Goal: Task Accomplishment & Management: Manage account settings

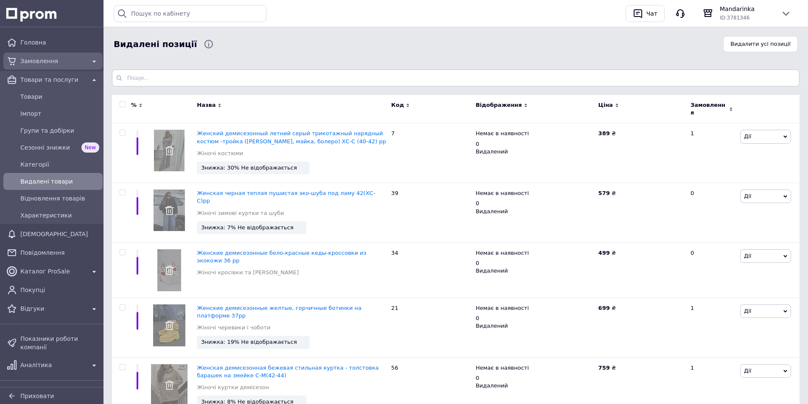
click at [30, 60] on span "Замовлення" at bounding box center [52, 61] width 65 height 8
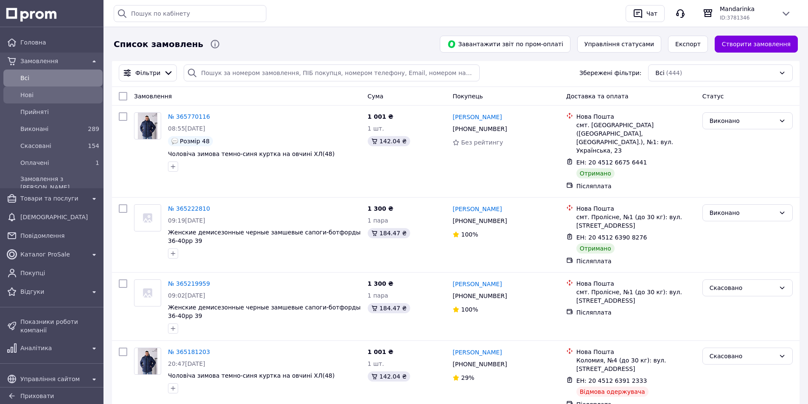
click at [31, 97] on span "Нові" at bounding box center [59, 95] width 79 height 8
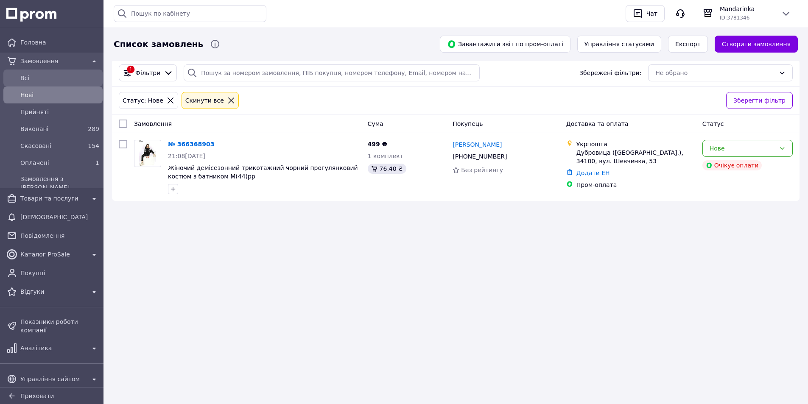
click at [36, 77] on span "Всi" at bounding box center [59, 78] width 79 height 8
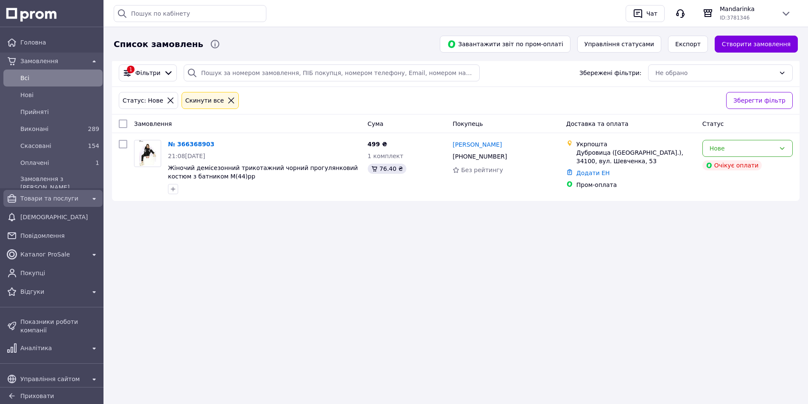
click at [57, 197] on span "Товари та послуги" at bounding box center [52, 198] width 65 height 8
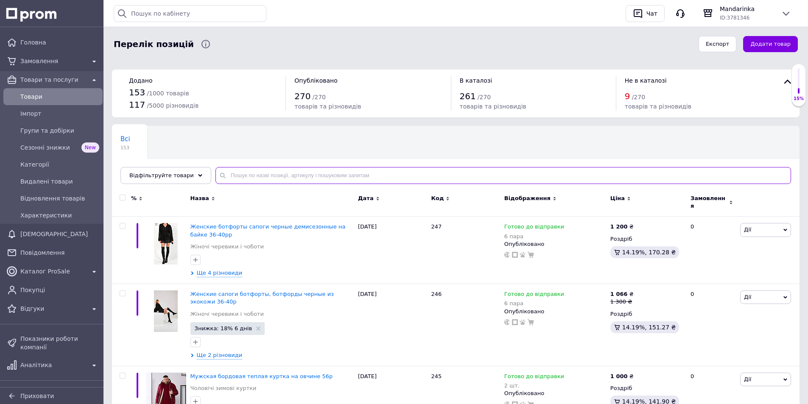
click at [242, 176] on input "text" at bounding box center [503, 175] width 576 height 17
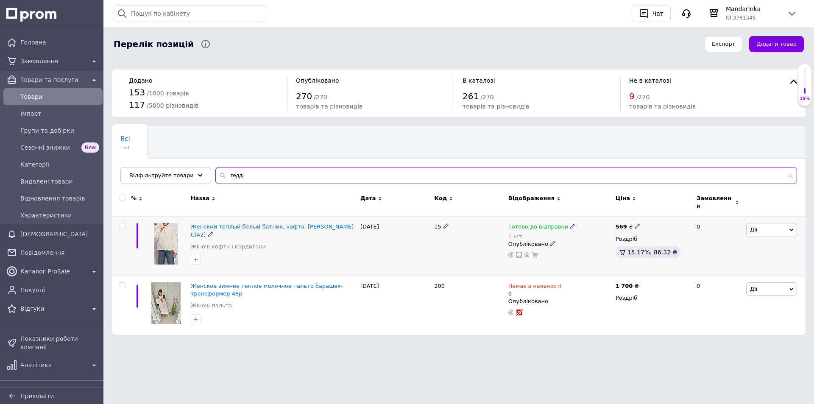
type input "тедді"
click at [570, 224] on icon at bounding box center [572, 226] width 5 height 5
click at [598, 251] on li "Немає в наявності" at bounding box center [616, 257] width 81 height 12
drag, startPoint x: 584, startPoint y: 250, endPoint x: 570, endPoint y: 249, distance: 14.0
click at [570, 249] on div "Готово до відправки 1 шт. Наявність Немає в наявності В наявності Під замовленн…" at bounding box center [560, 240] width 103 height 35
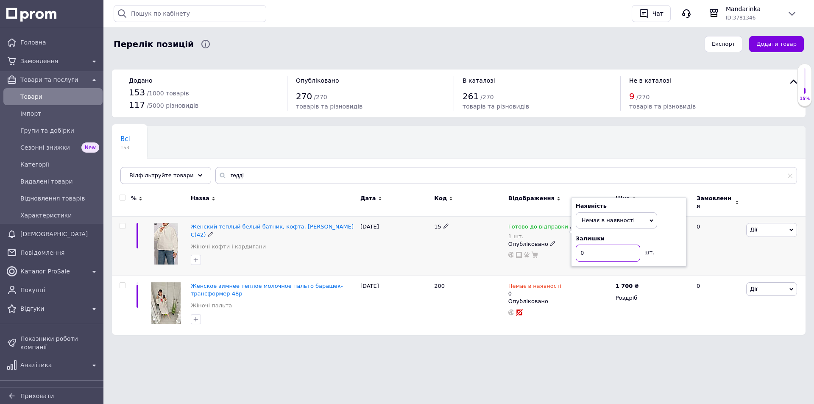
type input "0"
click at [395, 247] on div "[DATE]" at bounding box center [395, 246] width 74 height 59
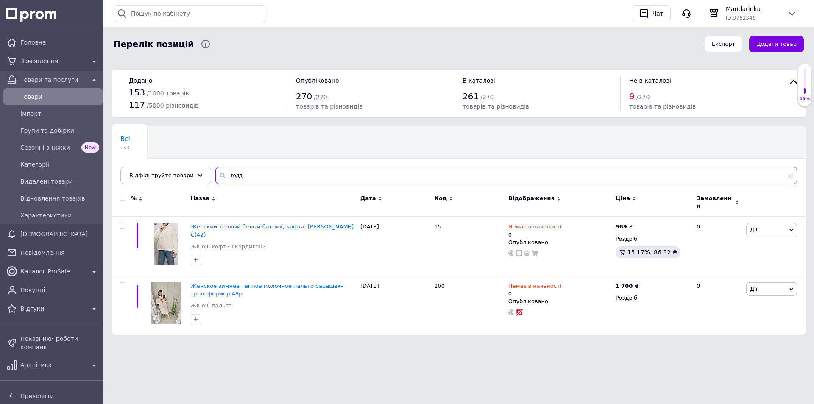
drag, startPoint x: 228, startPoint y: 173, endPoint x: 217, endPoint y: 174, distance: 10.7
click at [217, 174] on input "тедді" at bounding box center [506, 175] width 582 height 17
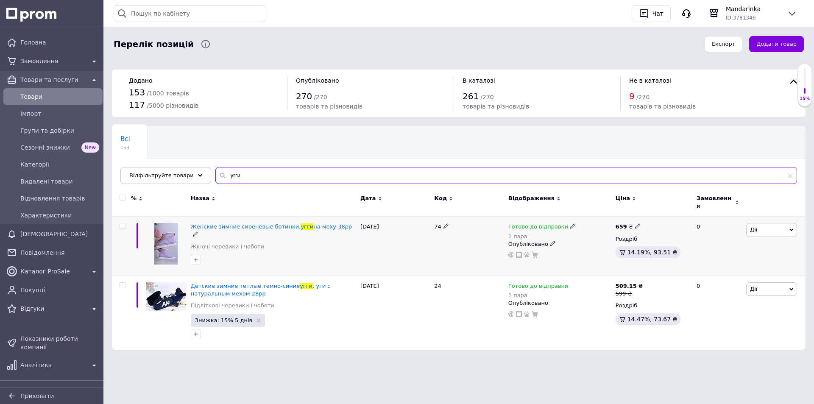
type input "угги"
click at [570, 224] on use at bounding box center [572, 226] width 5 height 5
click at [590, 251] on li "Немає в наявності" at bounding box center [616, 257] width 81 height 12
drag, startPoint x: 593, startPoint y: 248, endPoint x: 569, endPoint y: 249, distance: 24.2
click at [569, 249] on div "Готово до відправки 1 пара Наявність Немає в наявності В наявності Під замовлен…" at bounding box center [560, 240] width 103 height 35
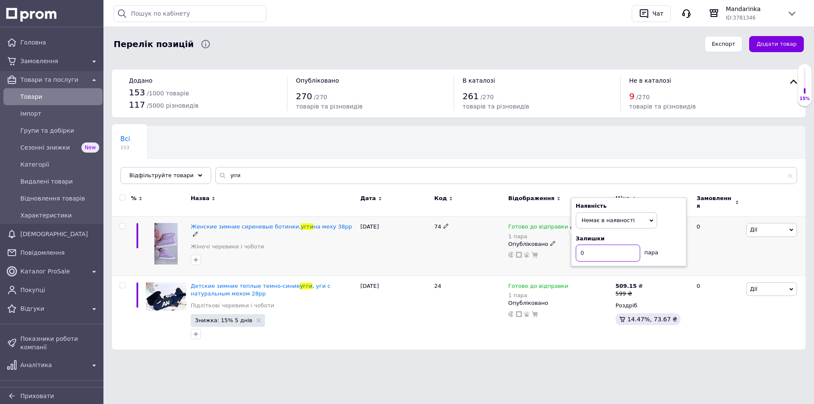
type input "0"
click at [395, 246] on div "16.08.2025" at bounding box center [395, 246] width 74 height 59
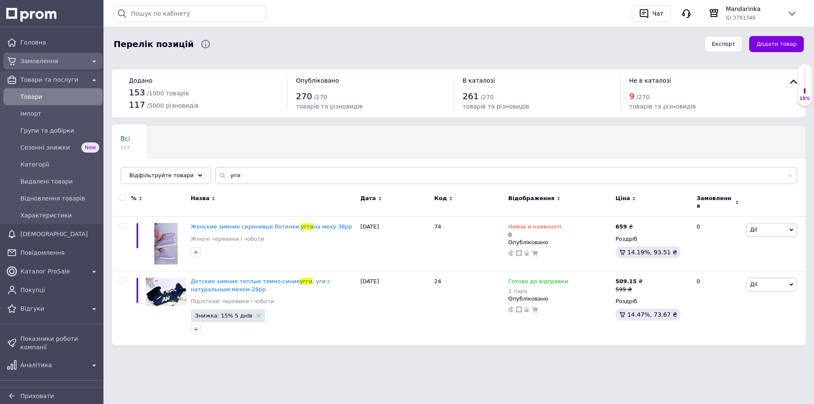
click at [26, 56] on div "Замовлення" at bounding box center [53, 61] width 69 height 12
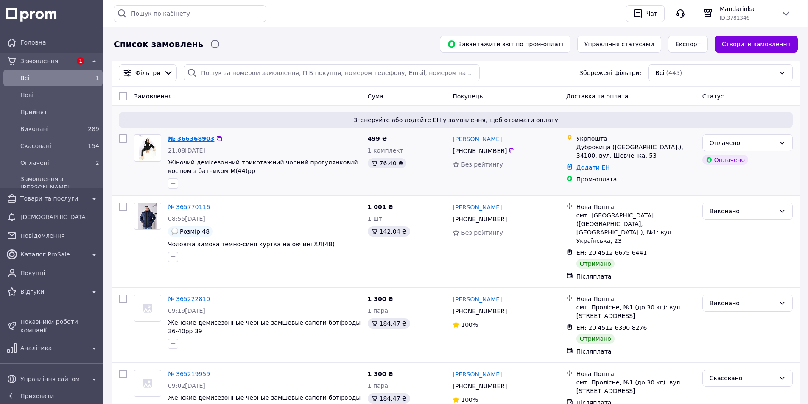
click at [195, 137] on link "№ 366368903" at bounding box center [191, 138] width 46 height 7
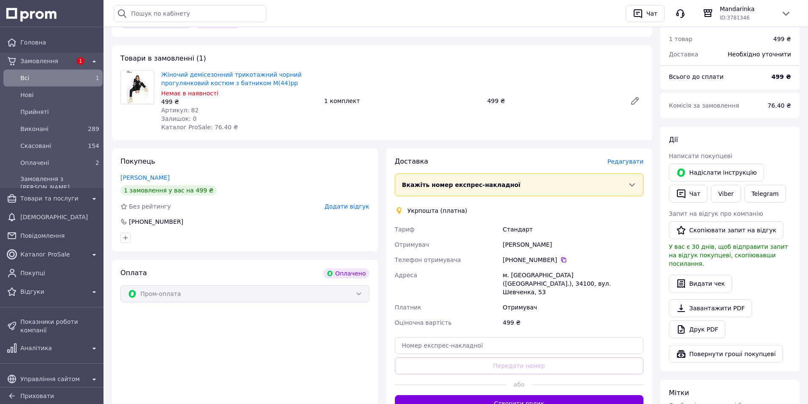
scroll to position [212, 0]
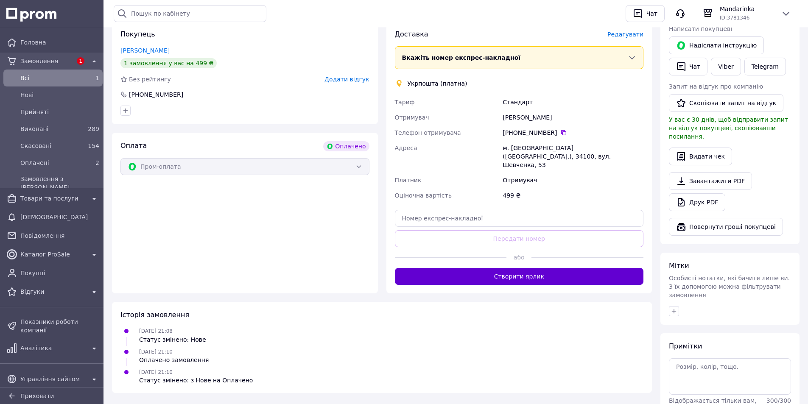
click at [515, 270] on button "Створити ярлик" at bounding box center [519, 276] width 249 height 17
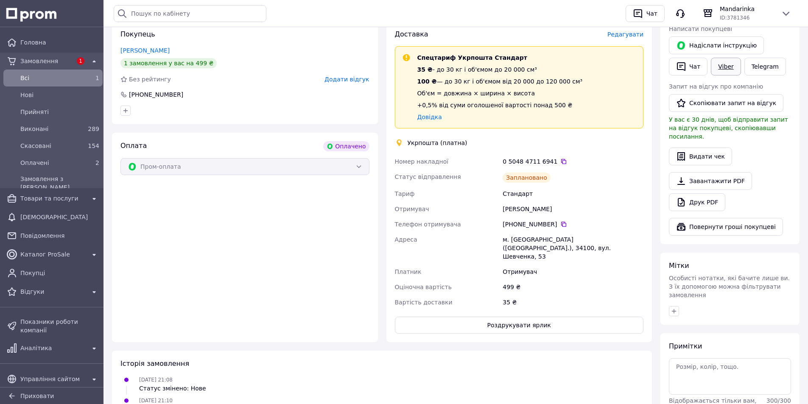
click at [727, 68] on link "Viber" at bounding box center [726, 67] width 30 height 18
click at [560, 162] on icon at bounding box center [563, 161] width 7 height 7
click at [29, 78] on span "Всi" at bounding box center [51, 78] width 62 height 8
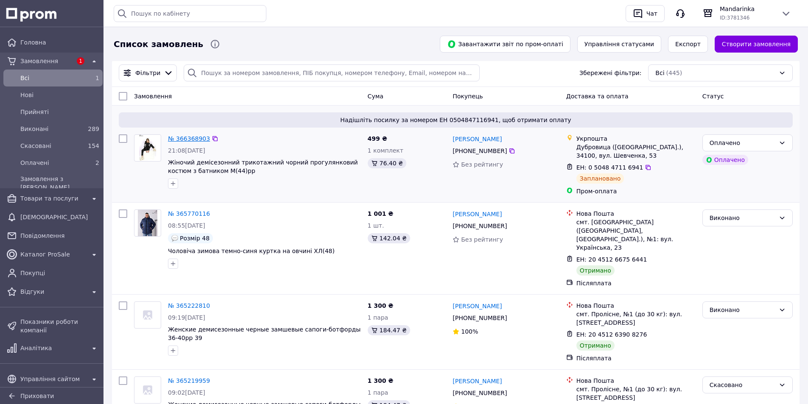
click at [185, 137] on link "№ 366368903" at bounding box center [189, 138] width 42 height 7
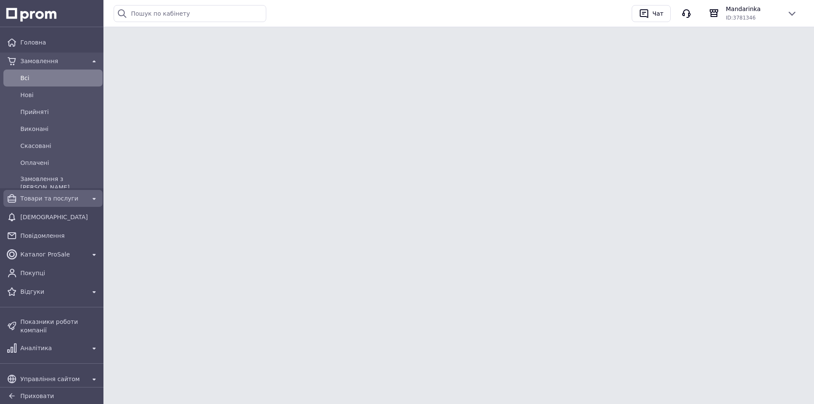
click at [37, 192] on div "Товари та послуги" at bounding box center [53, 199] width 96 height 14
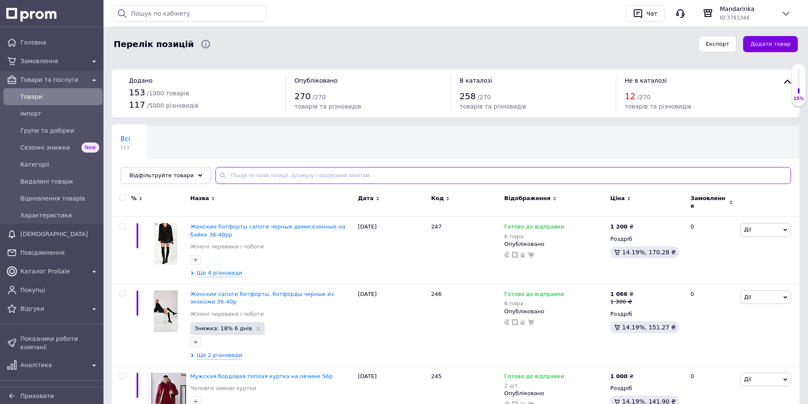
click at [247, 173] on input "text" at bounding box center [503, 175] width 576 height 17
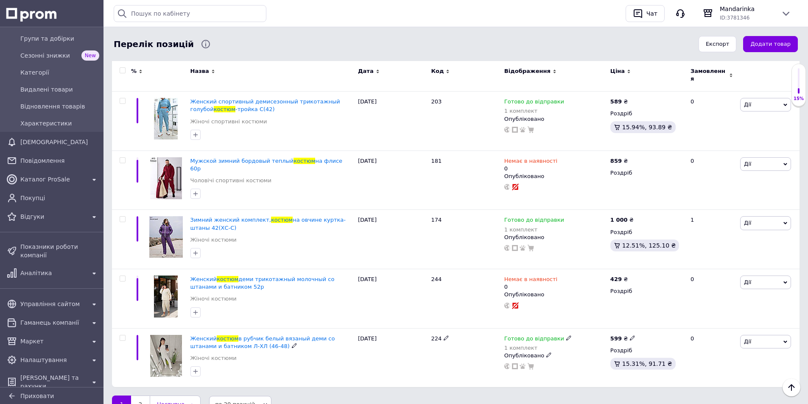
scroll to position [1156, 0]
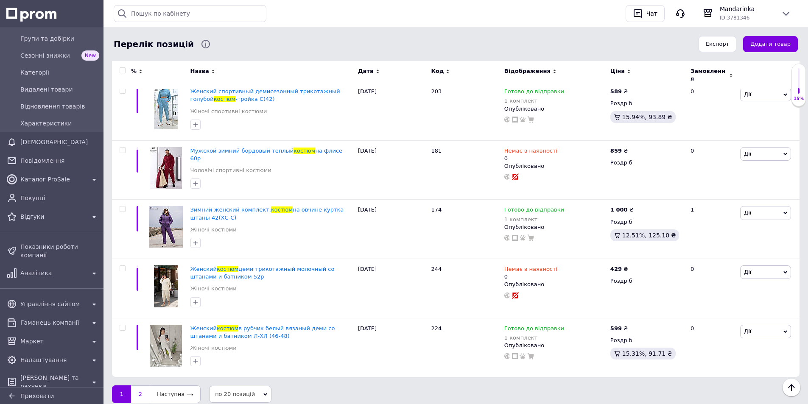
type input "костюм"
click at [140, 386] on link "2" at bounding box center [140, 395] width 19 height 18
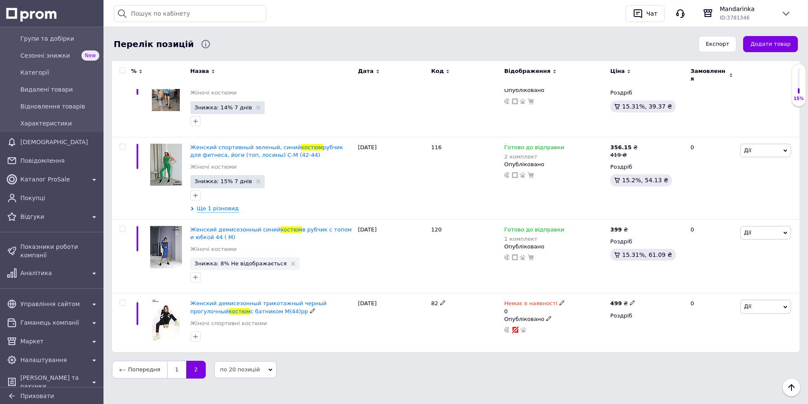
scroll to position [397, 0]
